Goal: Transaction & Acquisition: Purchase product/service

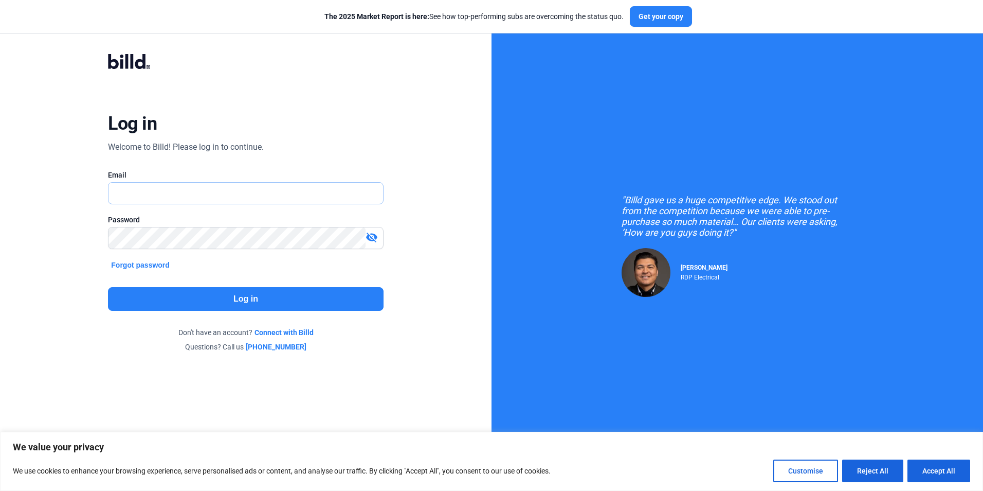
type input "[PERSON_NAME][EMAIL_ADDRESS][DOMAIN_NAME]"
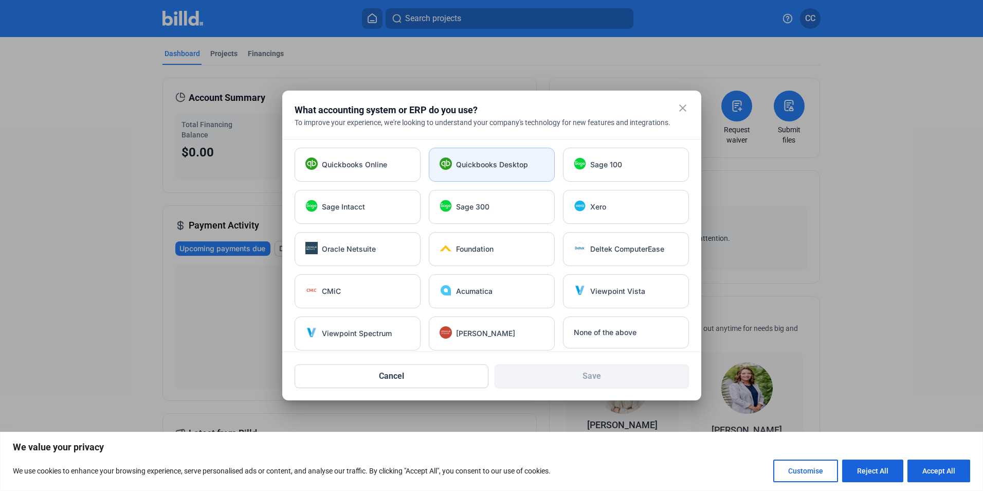
click at [508, 172] on div "Quickbooks Desktop" at bounding box center [492, 165] width 126 height 34
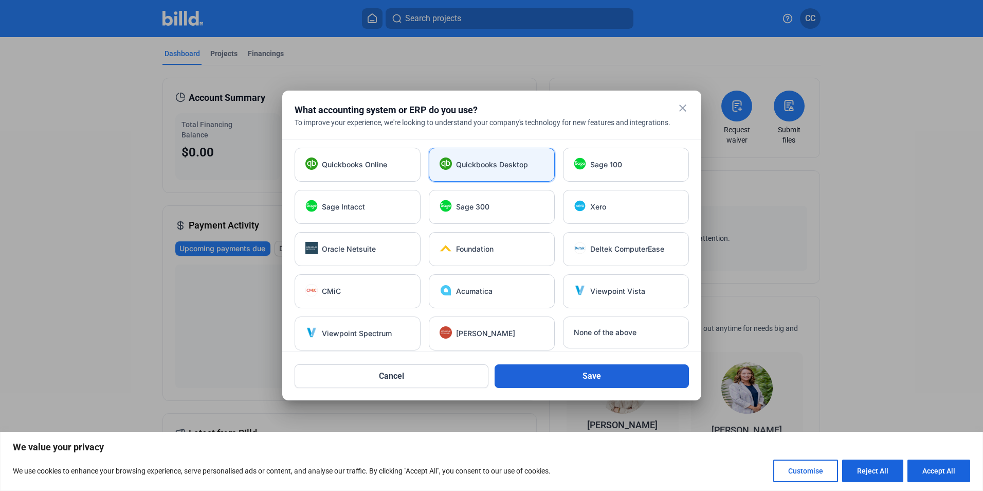
click at [586, 386] on button "Save" at bounding box center [592, 376] width 194 height 24
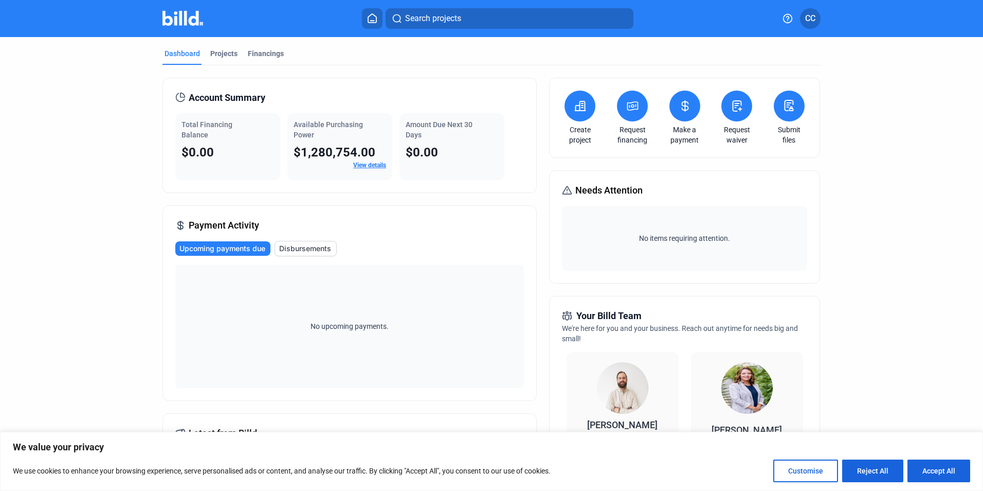
click at [294, 58] on div "Dashboard Projects Financings" at bounding box center [491, 56] width 658 height 16
click at [261, 57] on div "Financings" at bounding box center [266, 53] width 36 height 10
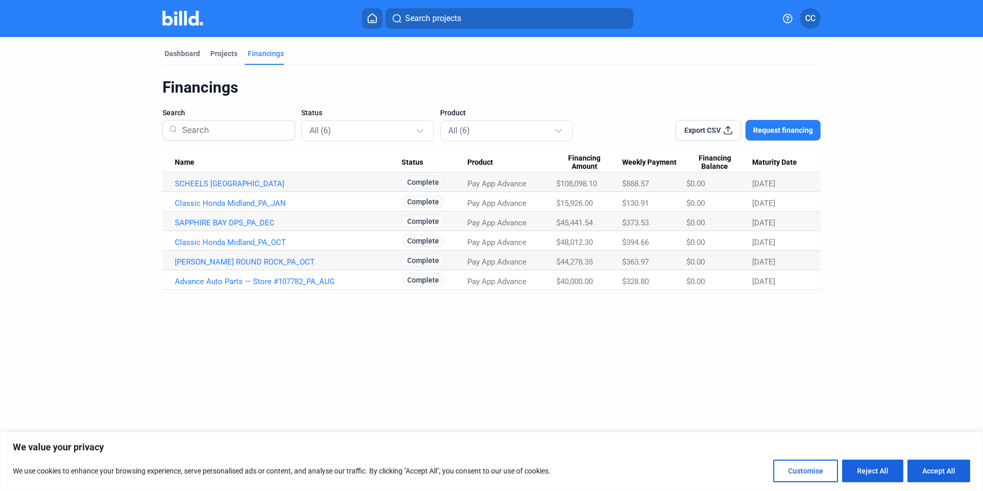
click at [941, 479] on button "Accept All" at bounding box center [938, 470] width 63 height 23
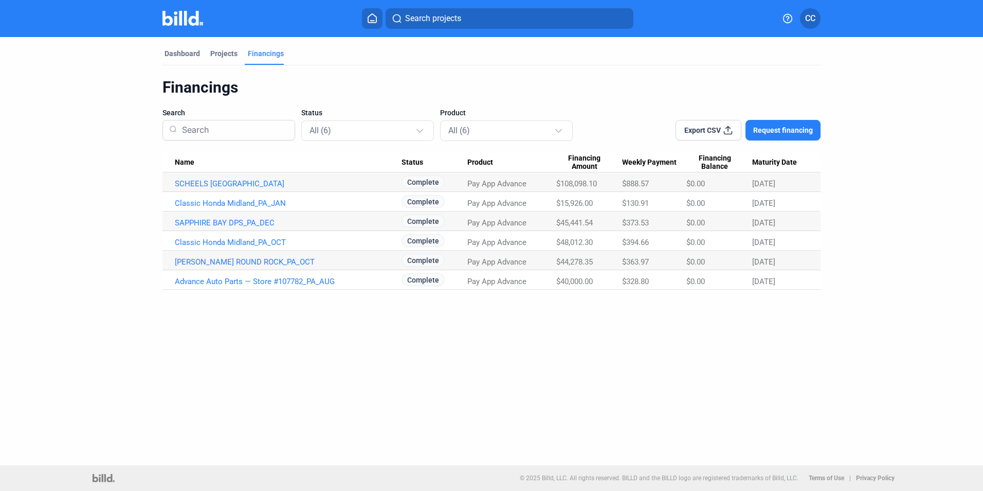
checkbox input "true"
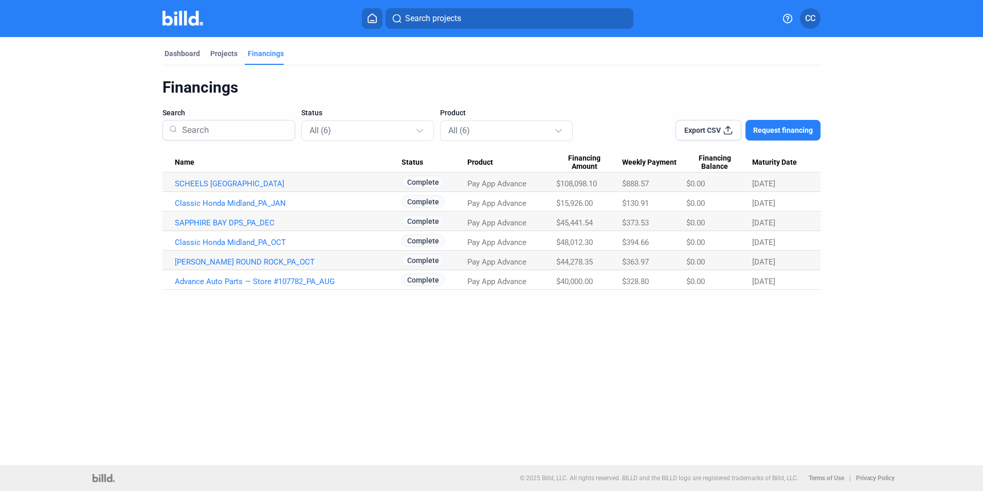
click at [771, 133] on span "Request financing" at bounding box center [783, 130] width 60 height 10
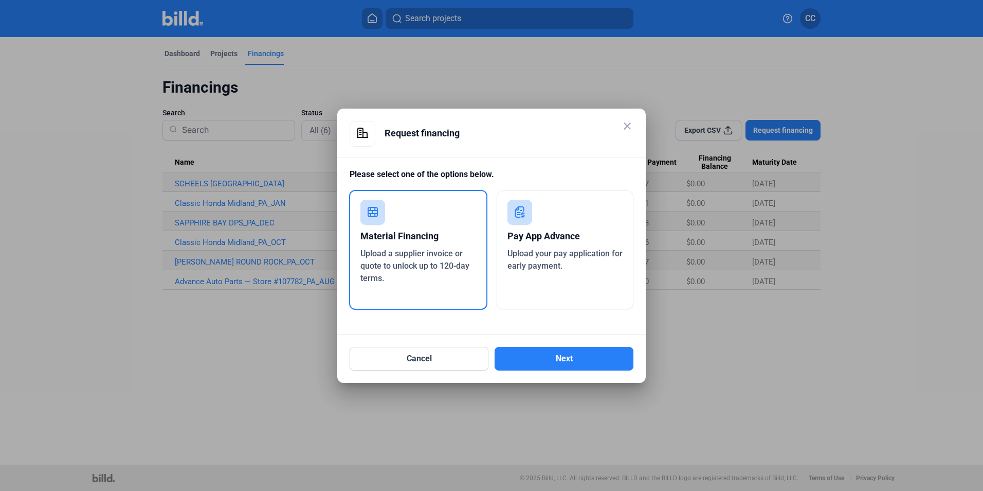
click at [557, 251] on span "Upload your pay application for early payment." at bounding box center [564, 259] width 115 height 22
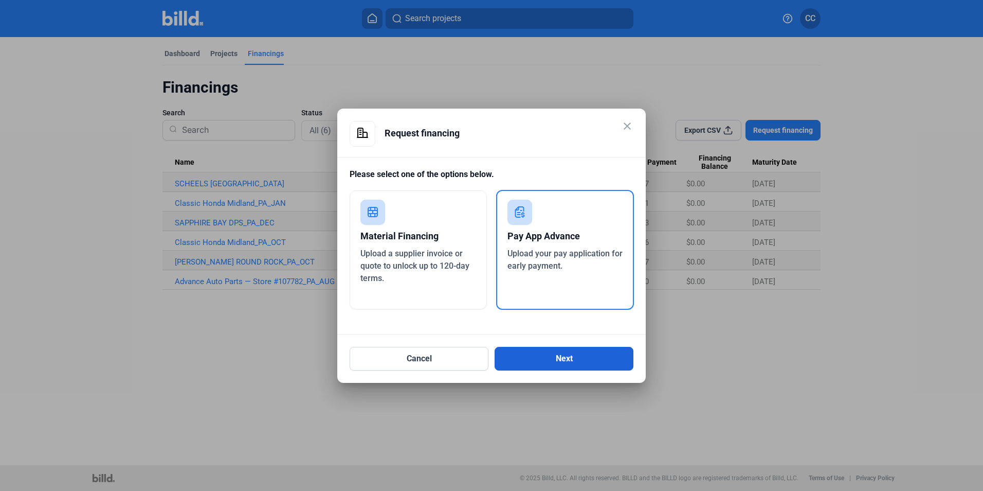
click at [564, 352] on button "Next" at bounding box center [564, 359] width 139 height 24
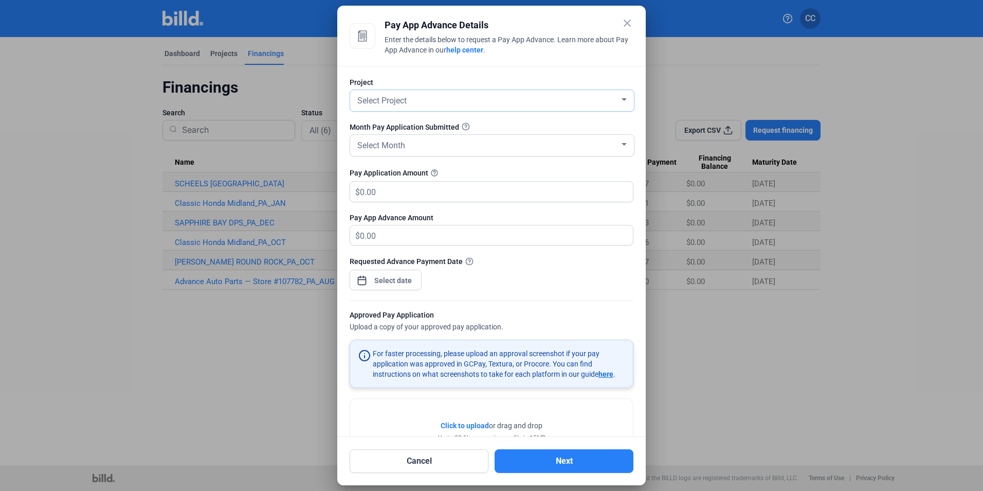
click at [455, 100] on div "Select Project" at bounding box center [487, 100] width 264 height 14
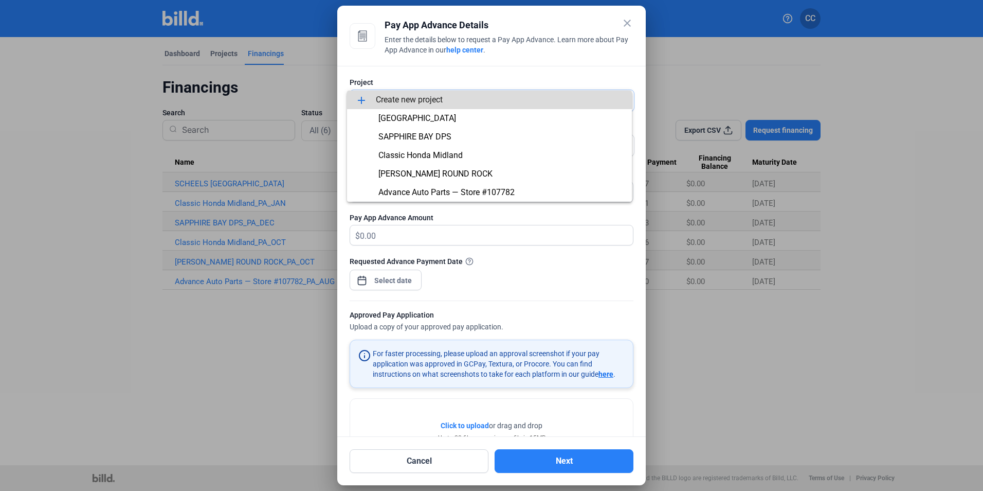
click at [455, 100] on span "add Create new project" at bounding box center [489, 99] width 268 height 19
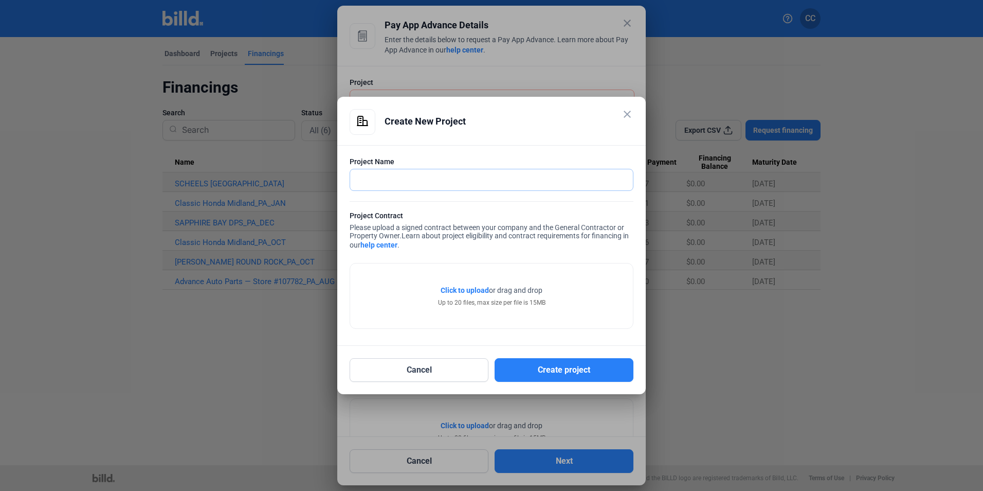
click at [374, 184] on input "text" at bounding box center [485, 179] width 271 height 21
type input "S"
type input "ST [PERSON_NAME]"
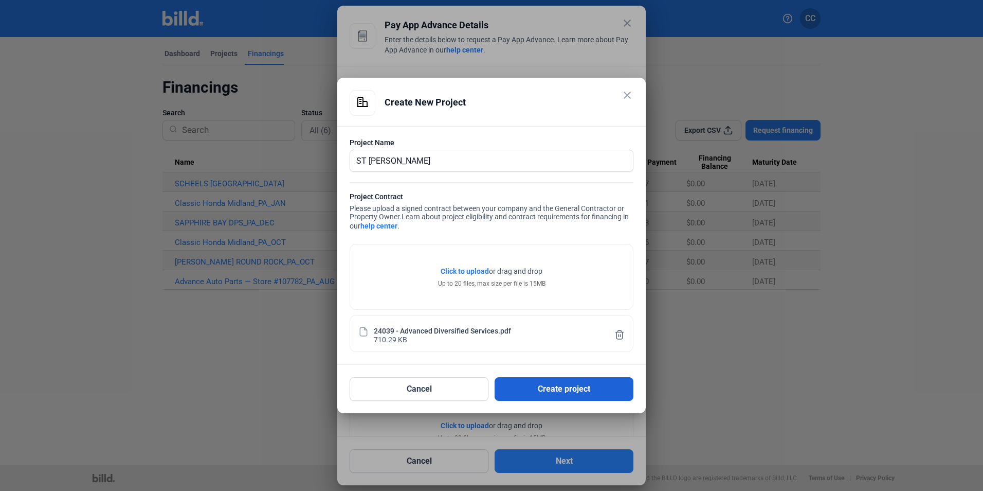
click at [554, 385] on button "Create project" at bounding box center [564, 389] width 139 height 24
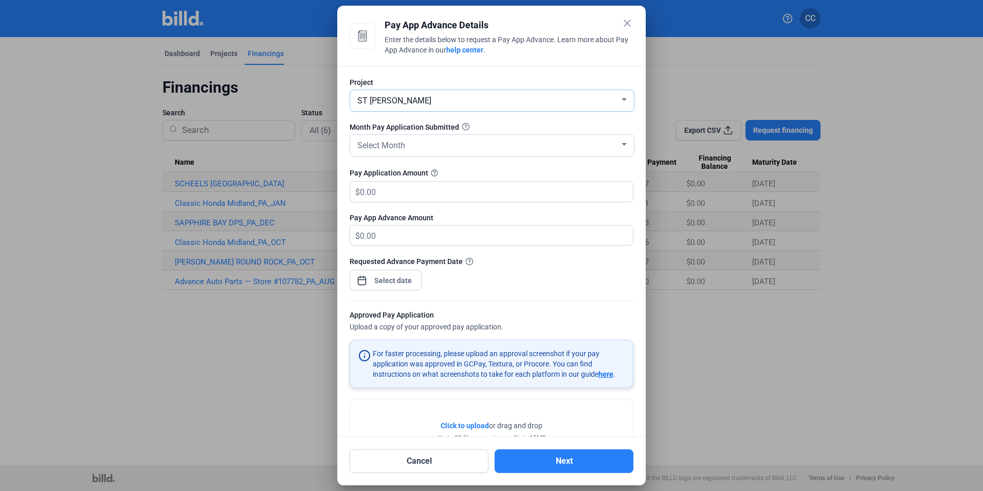
click at [406, 98] on span "ST [PERSON_NAME]" at bounding box center [394, 101] width 74 height 10
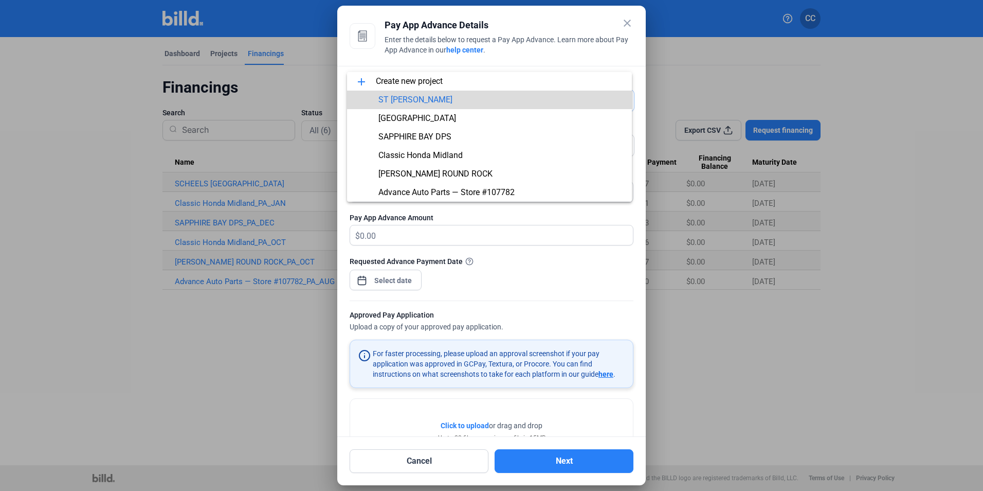
click at [406, 98] on span "ST [PERSON_NAME]" at bounding box center [415, 100] width 74 height 10
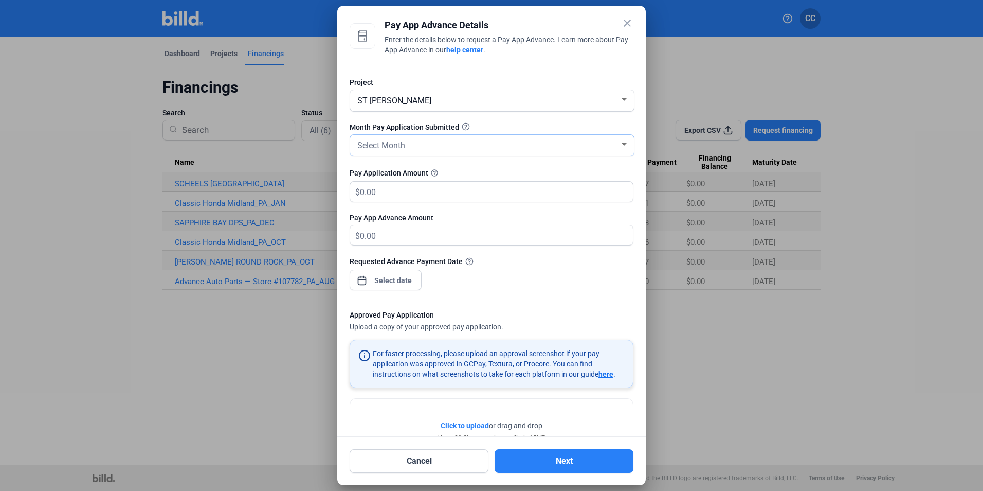
drag, startPoint x: 406, startPoint y: 98, endPoint x: 407, endPoint y: 144, distance: 46.3
click at [407, 144] on div "Select Month" at bounding box center [487, 144] width 264 height 14
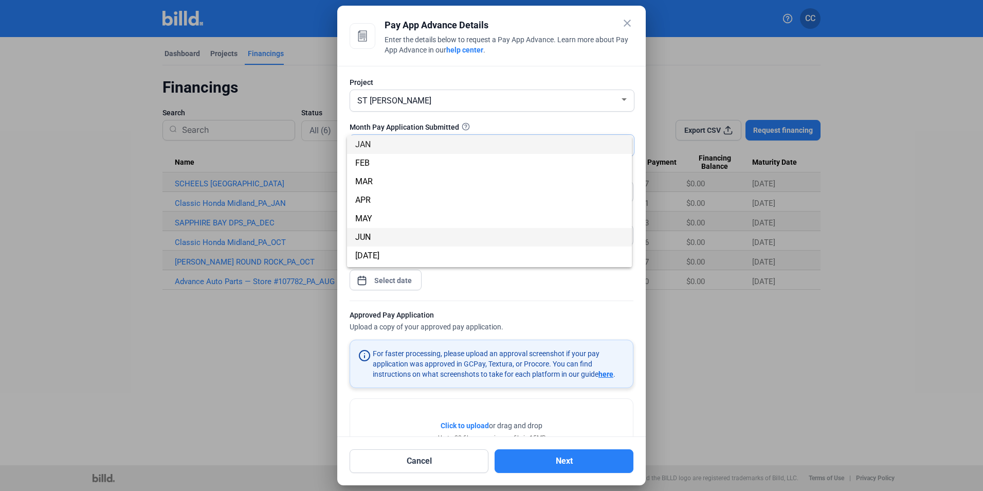
scroll to position [90, 0]
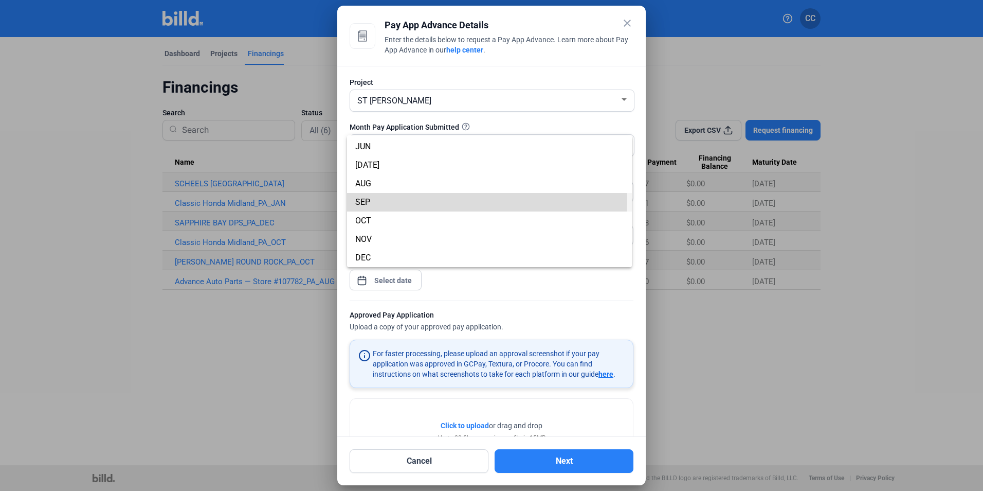
click at [362, 199] on span "SEP" at bounding box center [362, 202] width 15 height 10
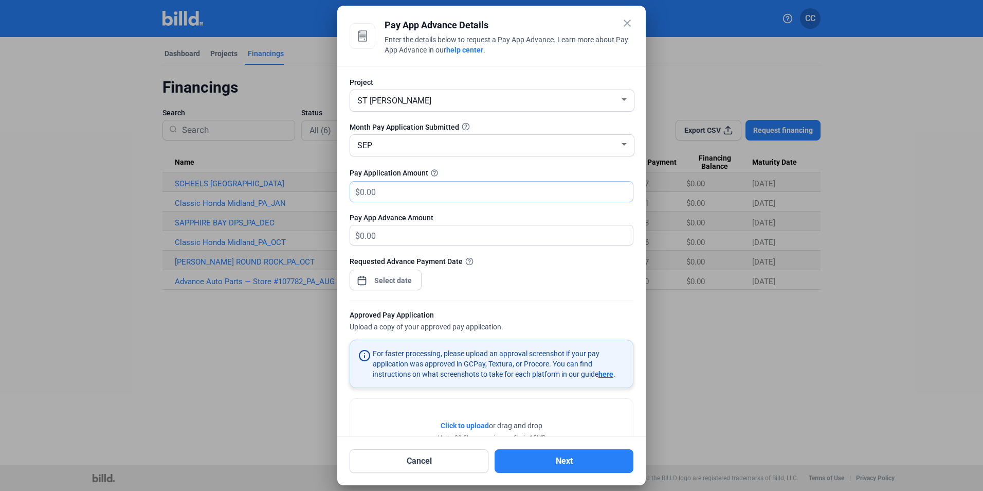
click at [392, 192] on input "text" at bounding box center [496, 191] width 273 height 20
type input "2"
click at [376, 187] on input "text" at bounding box center [496, 191] width 273 height 20
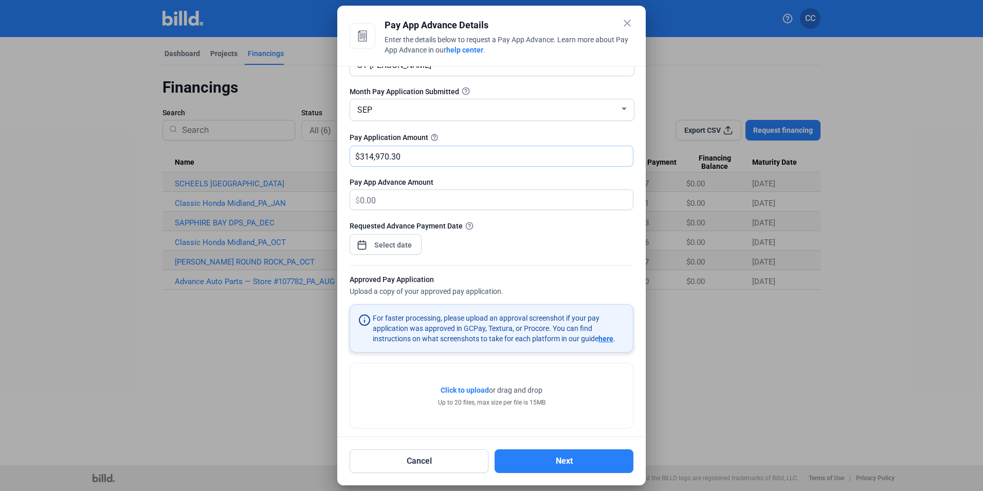
scroll to position [45, 0]
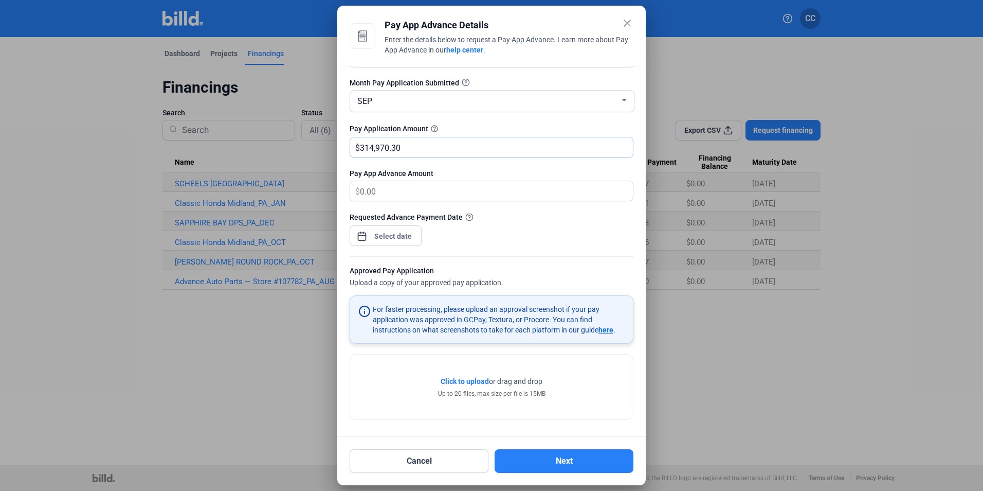
type input "314,970.30"
click at [397, 246] on div at bounding box center [492, 251] width 284 height 10
click at [395, 238] on div "close Pay App Advance Details Enter the details below to request a Pay App Adva…" at bounding box center [491, 245] width 983 height 491
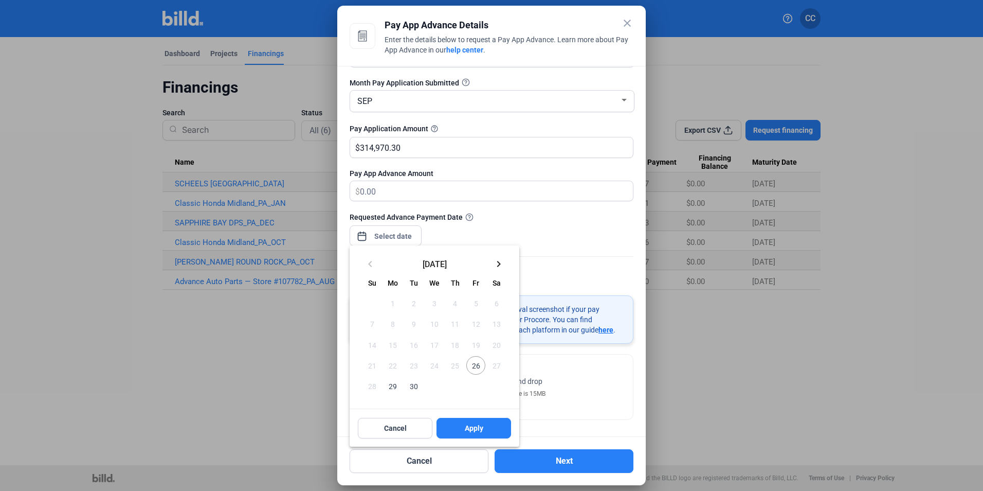
click at [476, 362] on span "26" at bounding box center [475, 365] width 19 height 19
click at [572, 226] on div at bounding box center [491, 245] width 983 height 491
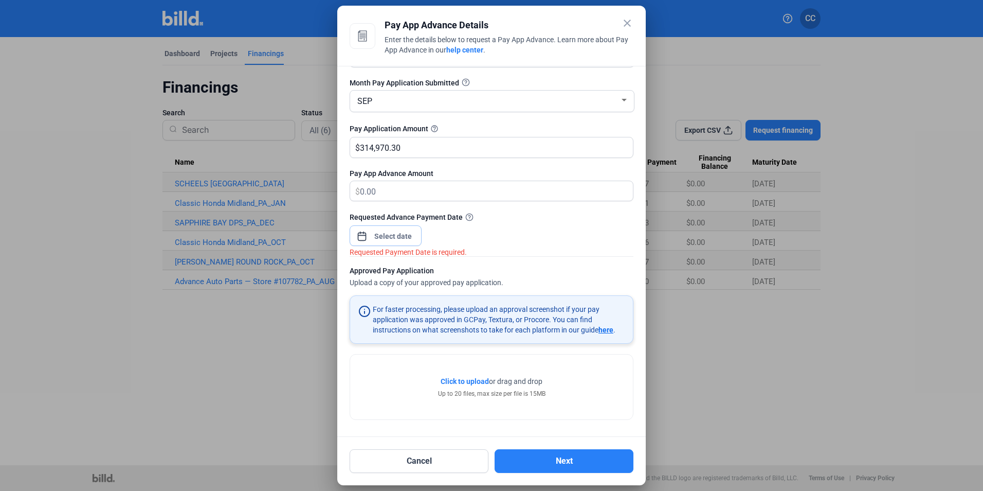
click at [407, 233] on input at bounding box center [393, 236] width 44 height 12
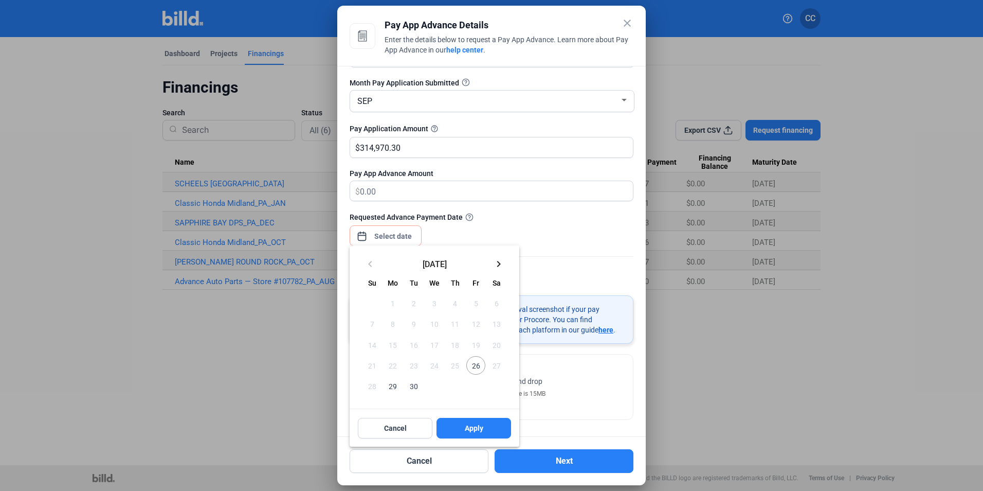
click at [475, 362] on span "26" at bounding box center [475, 365] width 19 height 19
click at [473, 425] on span "Apply" at bounding box center [474, 428] width 19 height 10
click at [473, 429] on span "Apply" at bounding box center [474, 428] width 19 height 10
click at [649, 325] on div at bounding box center [491, 245] width 983 height 491
click at [470, 428] on span "Apply" at bounding box center [474, 428] width 19 height 10
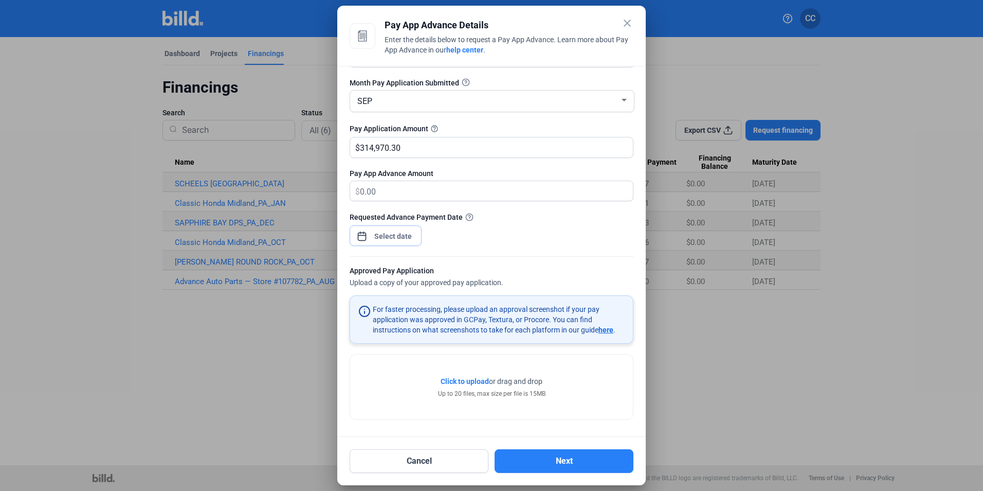
type input "[DATE]"
click at [456, 379] on span "Click to upload" at bounding box center [465, 380] width 48 height 8
click at [530, 458] on button "Next" at bounding box center [564, 461] width 139 height 24
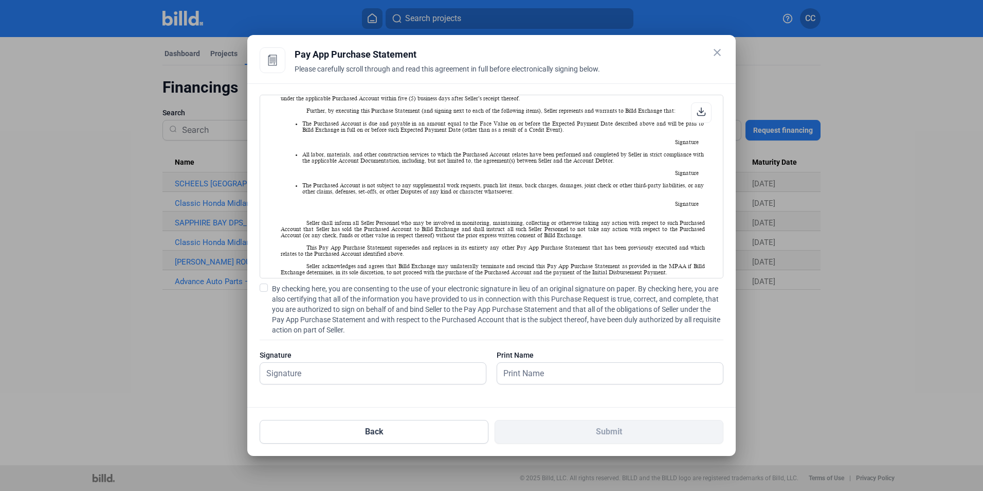
scroll to position [463, 0]
click at [306, 372] on input "text" at bounding box center [367, 372] width 214 height 21
type input "[PERSON_NAME]"
click at [520, 376] on input "[PERSON_NAME]" at bounding box center [604, 372] width 214 height 21
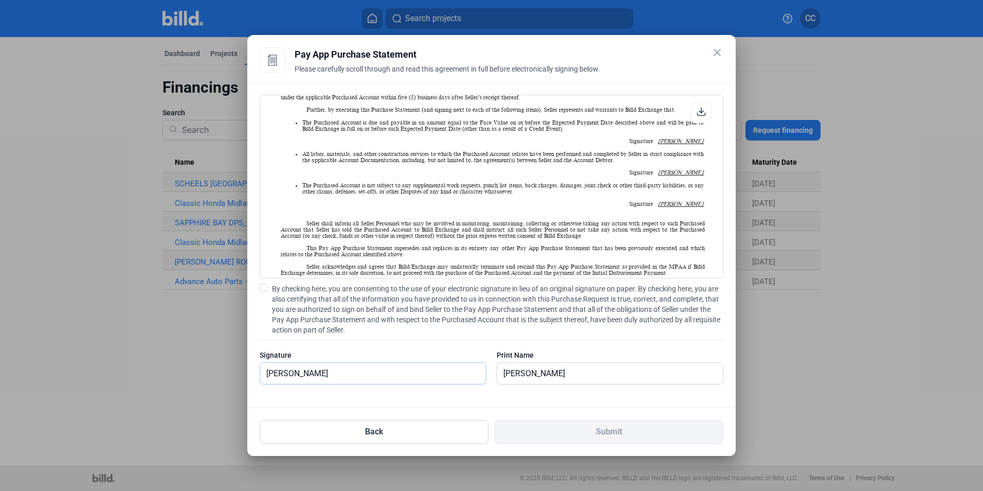
click at [450, 380] on input "[PERSON_NAME]" at bounding box center [367, 372] width 214 height 21
click at [543, 370] on input "[PERSON_NAME]" at bounding box center [610, 372] width 226 height 21
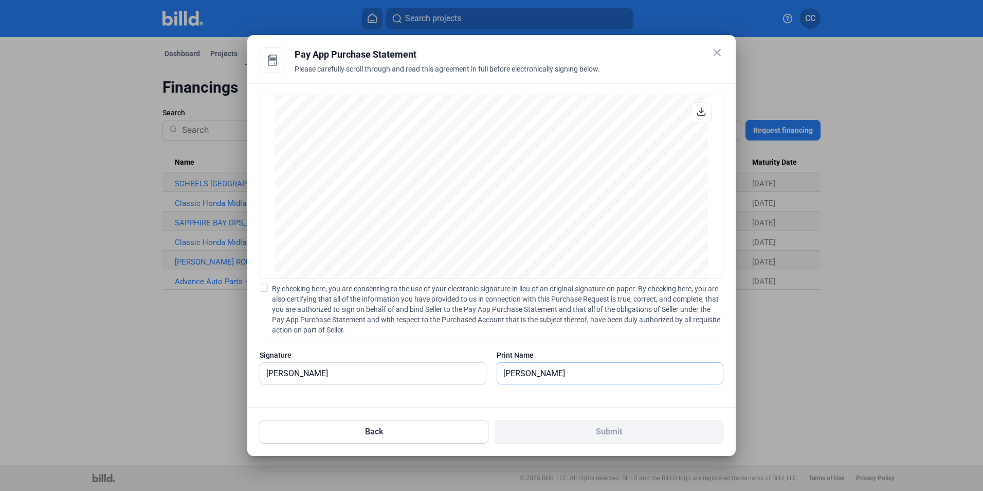
scroll to position [1420, 0]
drag, startPoint x: 246, startPoint y: 358, endPoint x: 214, endPoint y: 353, distance: 31.9
click at [226, 354] on div "close Pay App Advance Details Enter the details below to request a Pay App Adva…" at bounding box center [491, 245] width 983 height 491
click at [361, 373] on input "text" at bounding box center [367, 372] width 214 height 21
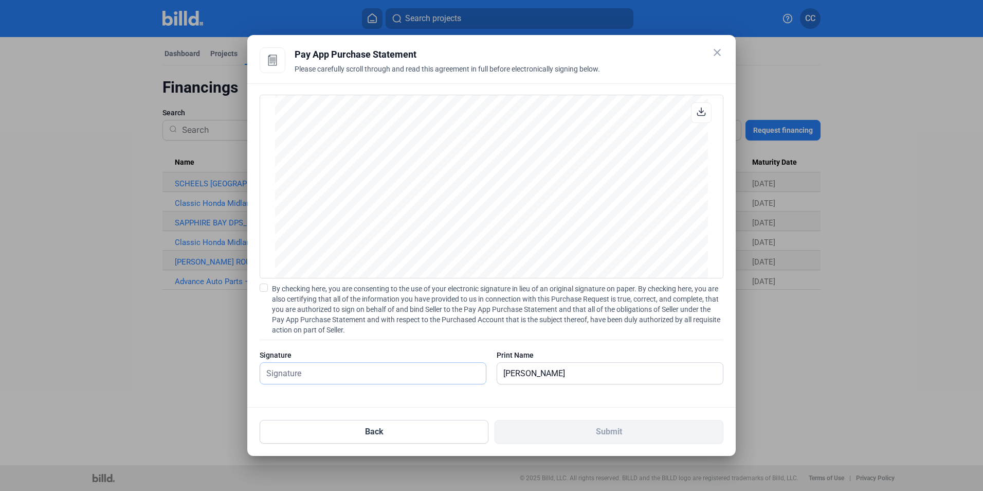
drag, startPoint x: 296, startPoint y: 375, endPoint x: 217, endPoint y: 371, distance: 78.8
click at [217, 371] on div "close Pay App Advance Details Enter the details below to request a Pay App Adva…" at bounding box center [491, 245] width 983 height 491
click at [262, 287] on span at bounding box center [264, 287] width 8 height 8
click at [0, 0] on input "By checking here, you are consenting to the use of your electronic signature in…" at bounding box center [0, 0] width 0 height 0
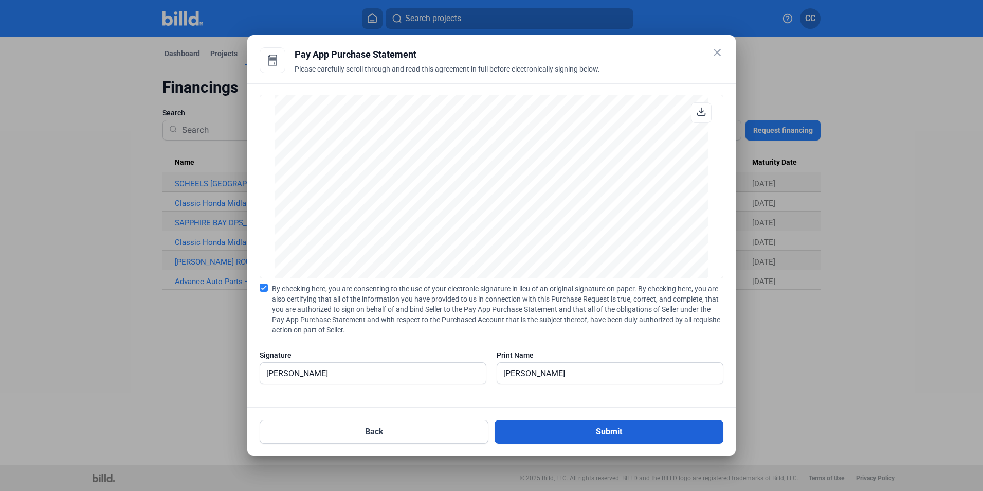
click at [595, 433] on button "Submit" at bounding box center [609, 432] width 229 height 24
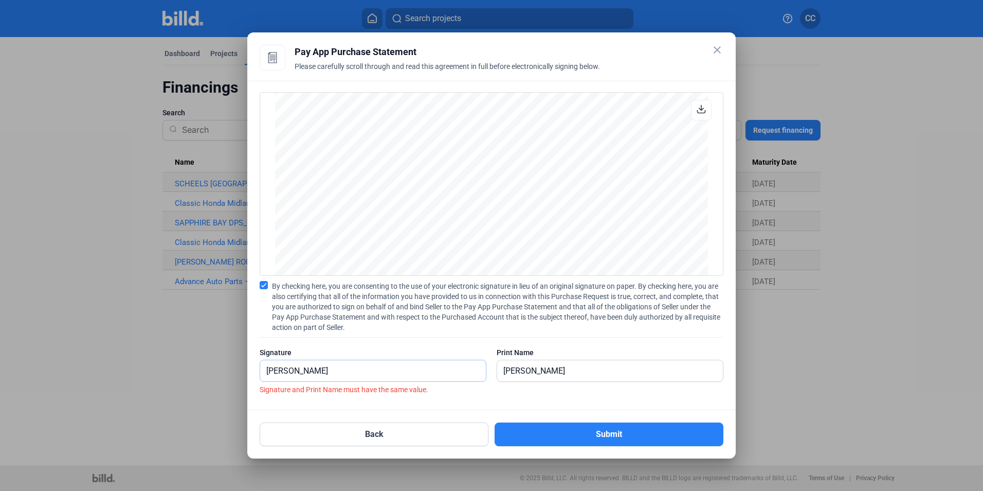
drag, startPoint x: 340, startPoint y: 373, endPoint x: 35, endPoint y: 338, distance: 307.4
click at [35, 338] on div "close Pay App Advance Details Enter the details below to request a Pay App Adva…" at bounding box center [491, 245] width 983 height 491
type input "[PERSON_NAME]"
click at [526, 426] on button "Submit" at bounding box center [609, 434] width 229 height 24
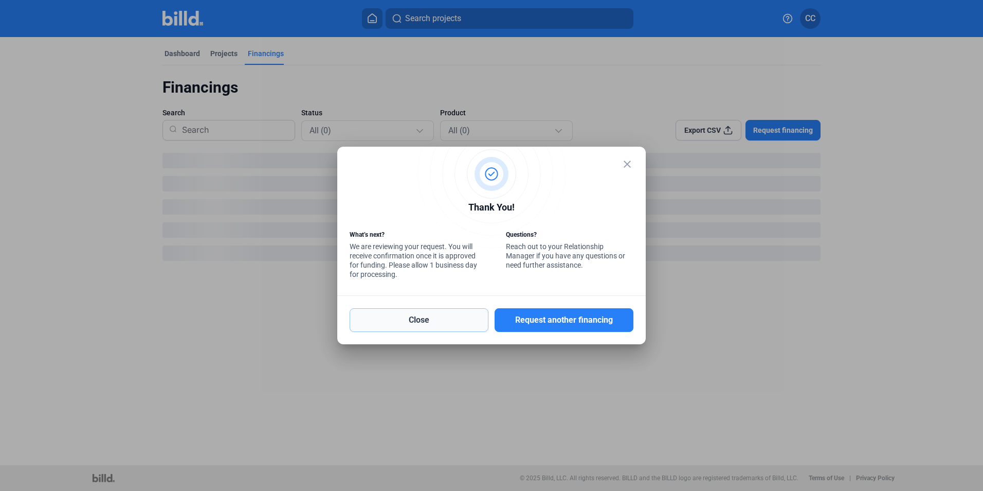
click at [412, 310] on button "Close" at bounding box center [419, 320] width 139 height 24
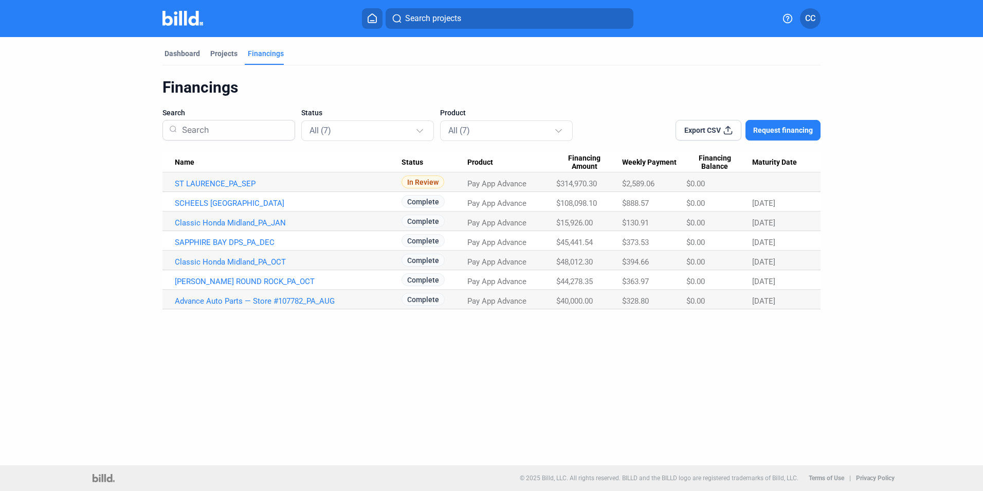
click at [139, 178] on dashboard "Dashboard Projects Financings Financings Search Status All (7) Product All (7) …" at bounding box center [491, 173] width 885 height 272
